Goal: Find specific page/section: Find specific page/section

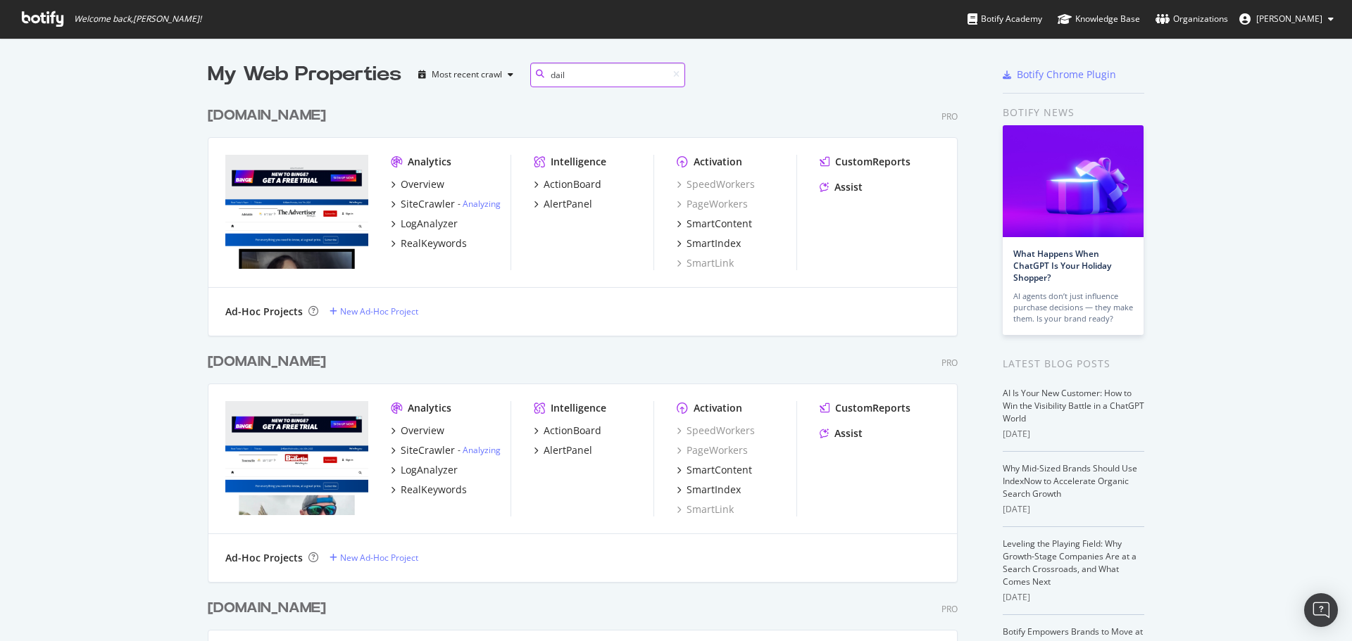
scroll to position [236, 750]
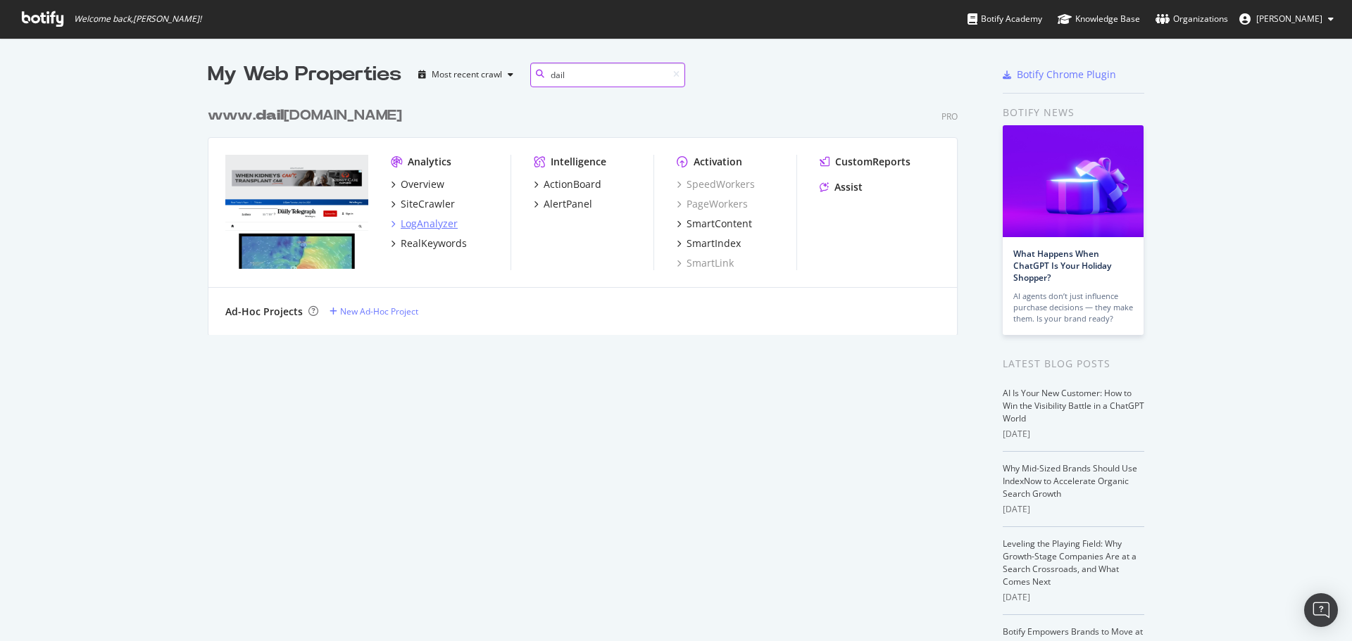
type input "dail"
click at [435, 227] on div "LogAnalyzer" at bounding box center [429, 224] width 57 height 14
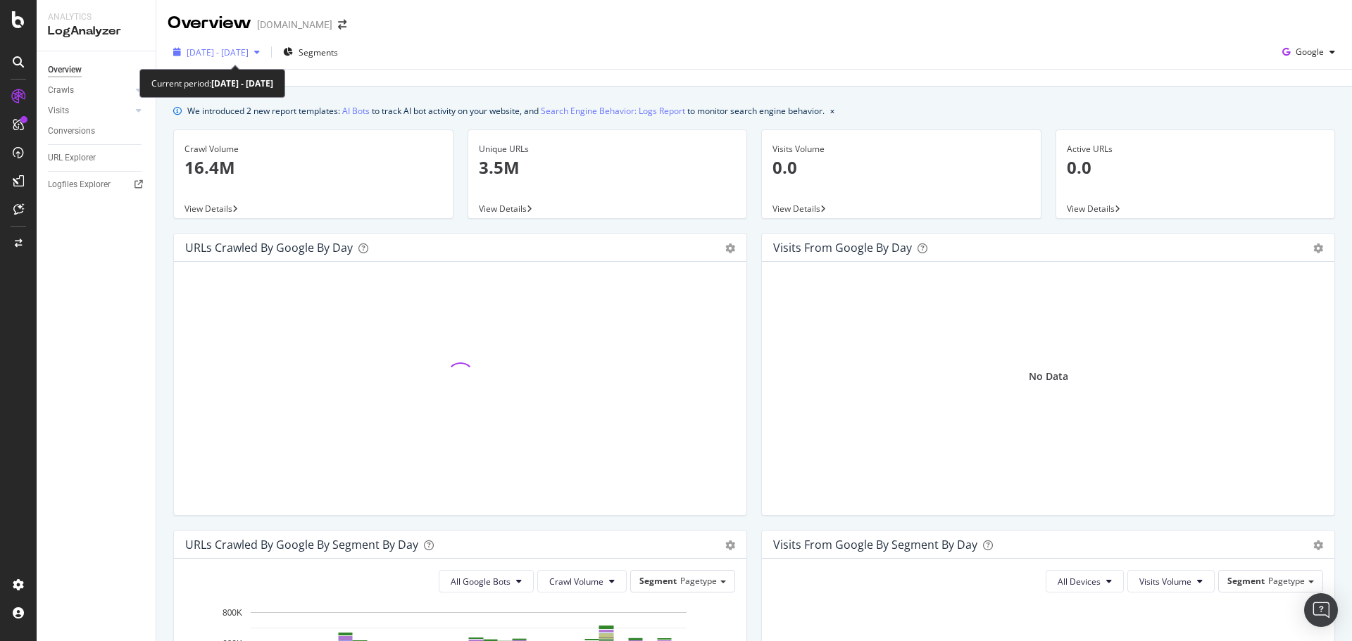
click at [265, 55] on div "button" at bounding box center [257, 52] width 17 height 8
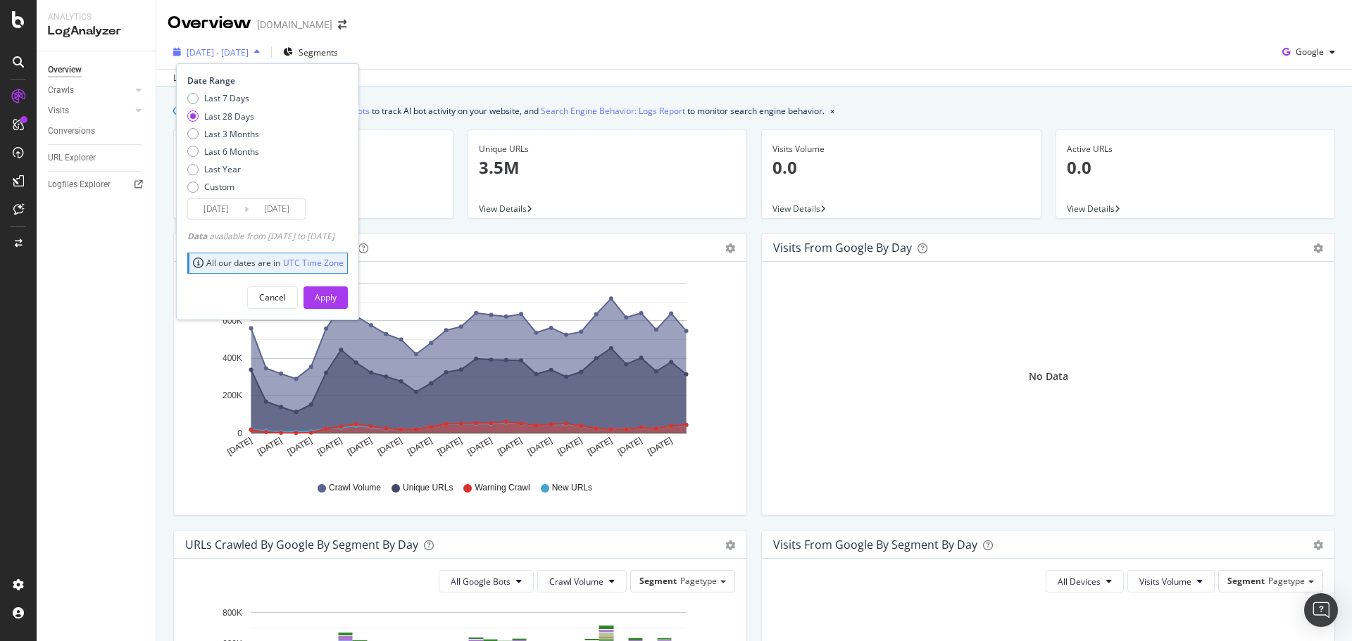
click at [265, 54] on div "button" at bounding box center [257, 52] width 17 height 8
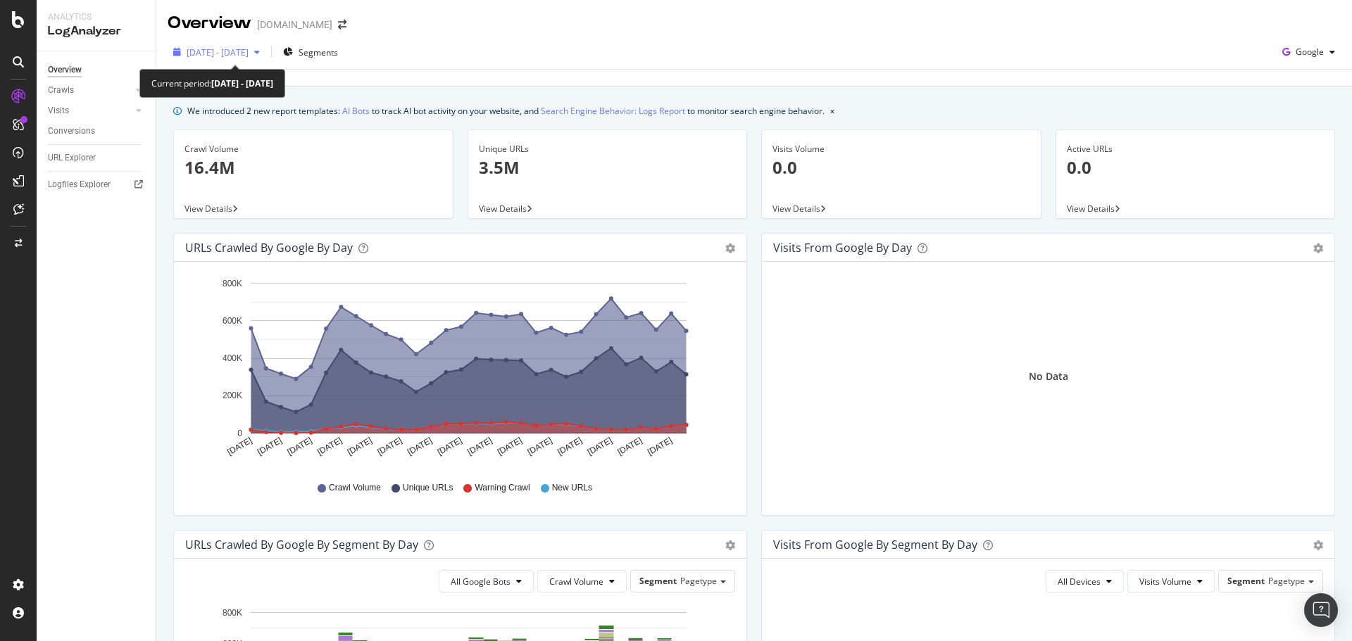
click at [249, 46] on span "[DATE] - [DATE]" at bounding box center [218, 52] width 62 height 12
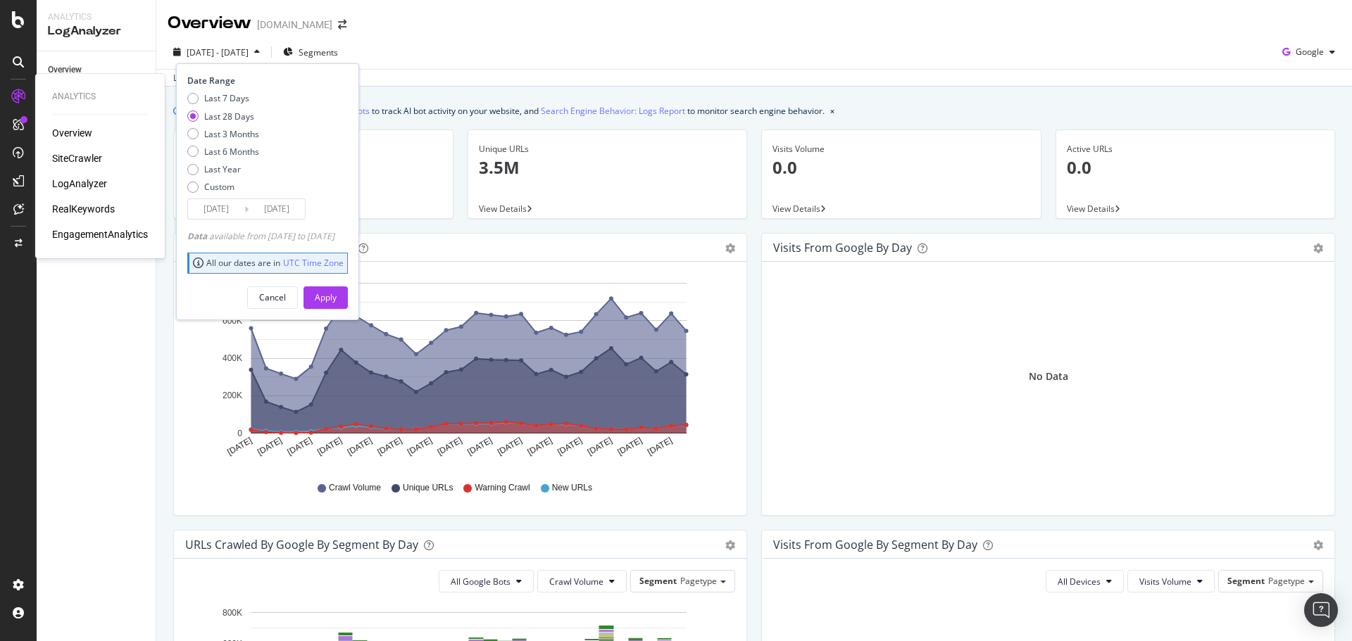
click at [58, 153] on div "SiteCrawler" at bounding box center [77, 158] width 50 height 14
